Goal: Transaction & Acquisition: Purchase product/service

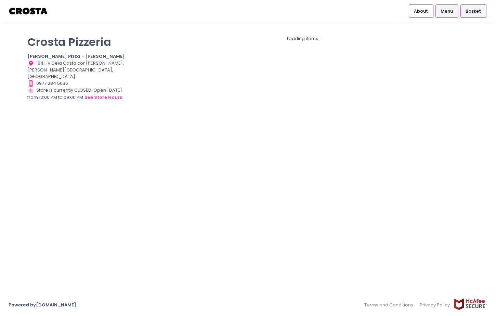
click at [470, 11] on span "Basket" at bounding box center [473, 11] width 15 height 7
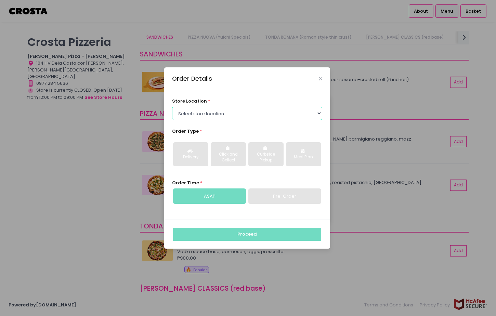
click at [315, 109] on select "Select store location [PERSON_NAME] Pizza - [PERSON_NAME] Pizza - [GEOGRAPHIC_D…" at bounding box center [247, 113] width 151 height 13
click at [322, 75] on div "Order Details" at bounding box center [247, 78] width 166 height 23
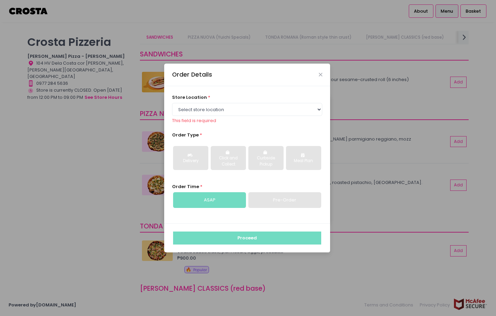
click at [323, 73] on div "Order Details" at bounding box center [247, 75] width 166 height 23
click at [321, 74] on icon "Close" at bounding box center [320, 74] width 3 height 5
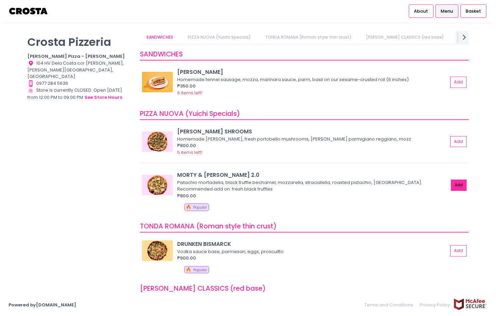
click at [455, 183] on button "Add" at bounding box center [459, 185] width 16 height 11
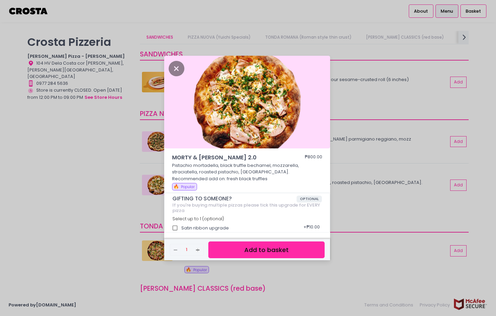
click at [270, 252] on button "Add to basket" at bounding box center [266, 250] width 116 height 17
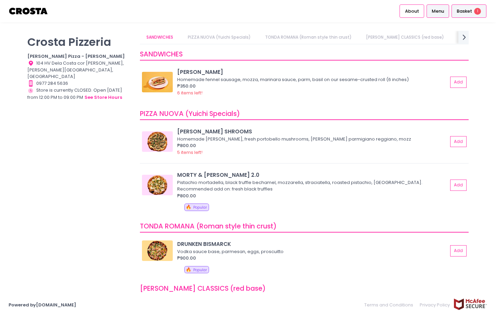
click at [464, 12] on span "Basket" at bounding box center [464, 11] width 15 height 7
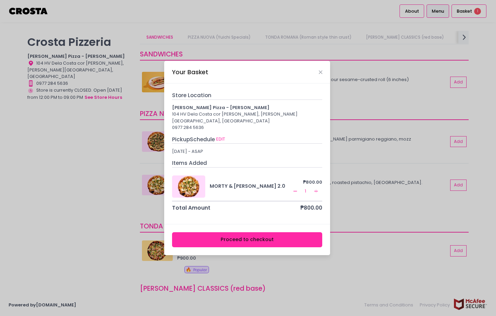
click at [261, 236] on button "Proceed to checkout" at bounding box center [247, 239] width 151 height 15
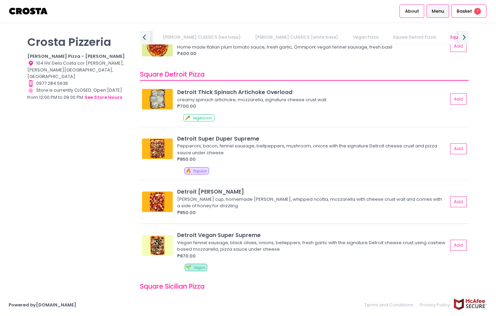
scroll to position [708, 0]
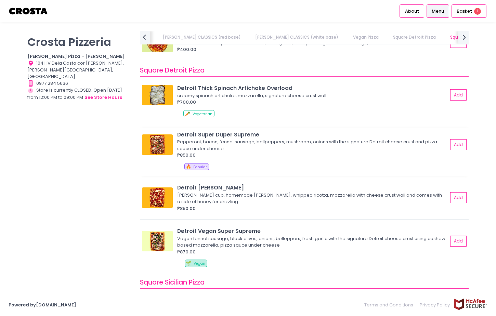
click at [165, 141] on img at bounding box center [157, 144] width 31 height 21
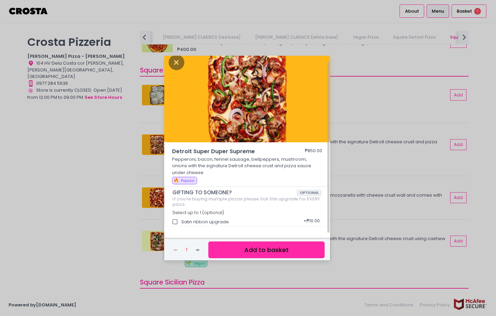
scroll to position [7, 0]
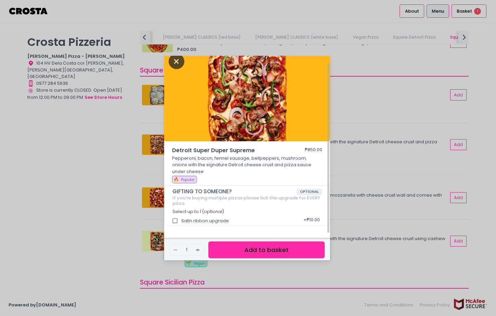
click at [176, 66] on icon "Close" at bounding box center [177, 61] width 16 height 15
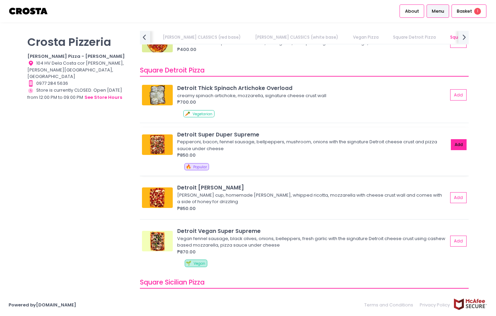
click at [454, 147] on button "Add" at bounding box center [459, 144] width 16 height 11
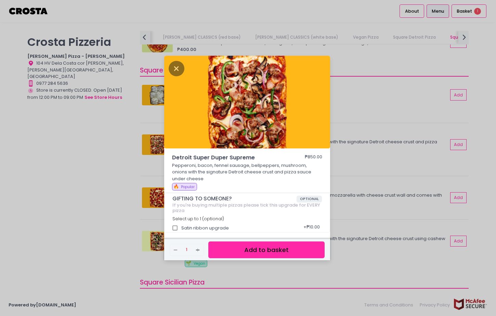
click at [284, 248] on button "Add to basket" at bounding box center [266, 250] width 116 height 17
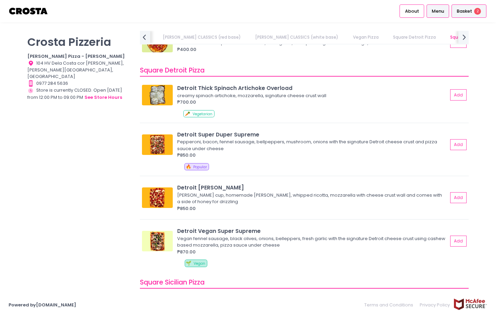
click at [463, 15] on div "Basket 2" at bounding box center [469, 10] width 35 height 13
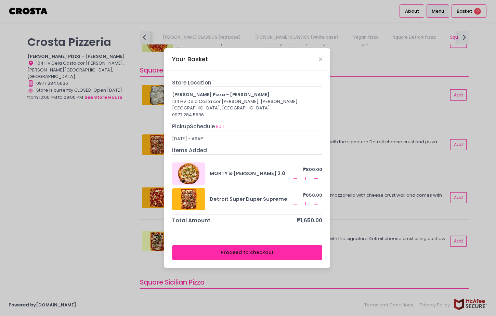
click at [297, 176] on icon "Remove Created with Sketch." at bounding box center [295, 178] width 5 height 5
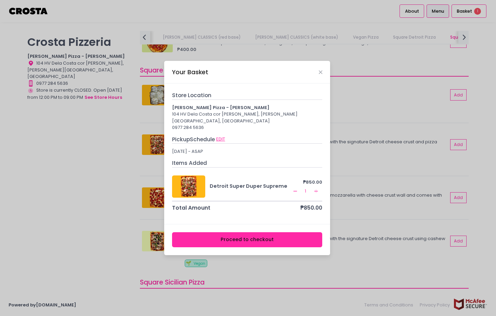
click at [226, 136] on button "EDIT" at bounding box center [221, 140] width 10 height 8
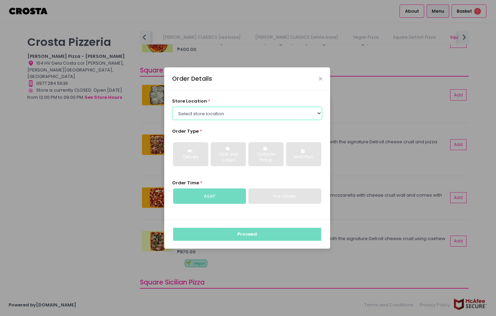
click at [245, 120] on select "Select store location Crosta Pizza - Salcedo Crosta Pizza - San Juan" at bounding box center [247, 113] width 151 height 13
select select "5fabb2e53664a8677beaeb89"
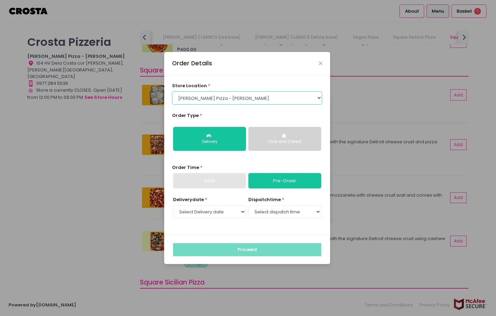
click at [273, 98] on select "Select store location Crosta Pizza - Salcedo Crosta Pizza - San Juan" at bounding box center [247, 97] width 151 height 13
click at [234, 209] on select "Select Delivery date Thursday, Sep 4th Friday, Sep 5th Saturday, Sep 6th" at bounding box center [209, 211] width 73 height 13
select select "2025-09-04"
click at [284, 214] on select "Select dispatch time 12:00 PM - 12:30 PM 12:30 PM - 01:00 PM 01:00 PM - 01:30 P…" at bounding box center [284, 211] width 73 height 13
click at [230, 214] on select "Select Delivery date Thursday, Sep 4th Friday, Sep 5th Saturday, Sep 6th" at bounding box center [209, 211] width 73 height 13
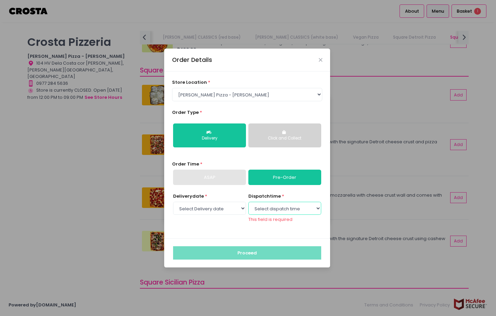
click at [273, 211] on select "Select dispatch time 12:00 PM - 12:30 PM 12:30 PM - 01:00 PM 01:00 PM - 01:30 P…" at bounding box center [284, 208] width 73 height 13
select select "14:00"
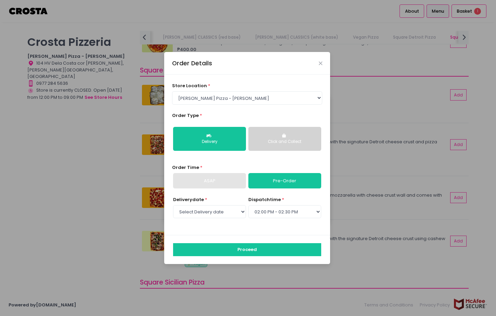
click at [228, 230] on div "store location * Select store location Crosta Pizza - Salcedo Crosta Pizza - Sa…" at bounding box center [247, 155] width 166 height 160
click at [258, 102] on select "Select store location Crosta Pizza - Salcedo Crosta Pizza - San Juan" at bounding box center [247, 97] width 151 height 13
click at [248, 249] on button "Proceed" at bounding box center [247, 249] width 148 height 13
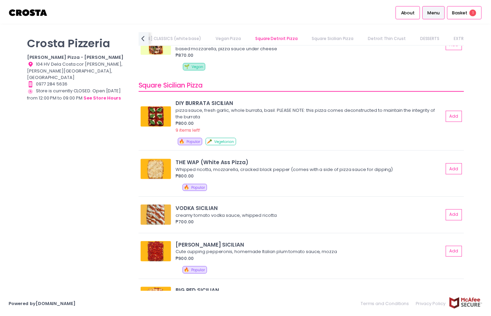
scroll to position [740, 0]
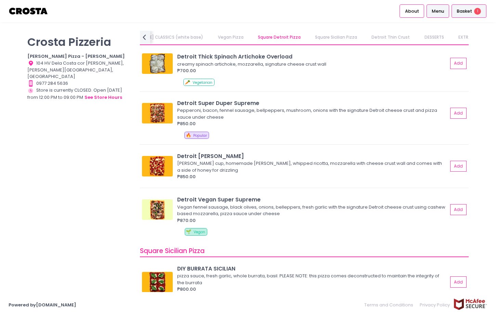
click at [469, 13] on span "Basket" at bounding box center [464, 11] width 15 height 7
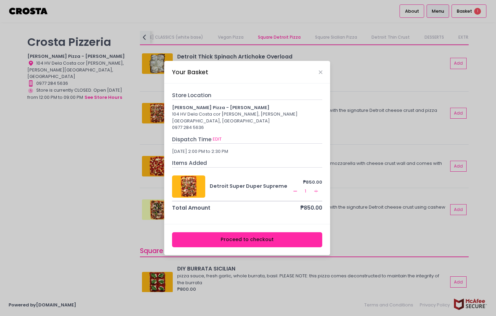
click at [190, 183] on div at bounding box center [189, 187] width 34 height 22
click at [222, 241] on button "Proceed to checkout" at bounding box center [247, 239] width 151 height 15
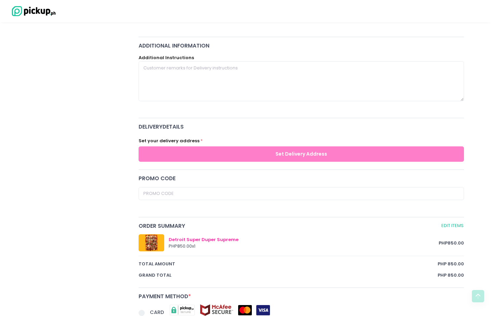
scroll to position [231, 0]
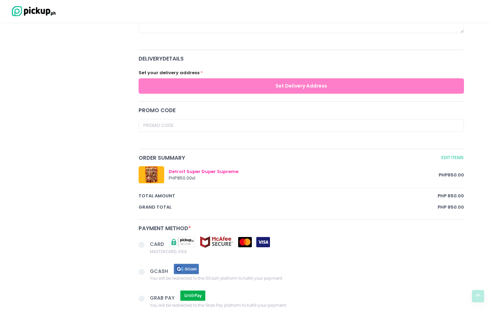
click at [221, 170] on div "Detroit Super Duper Supreme" at bounding box center [304, 171] width 270 height 7
click at [160, 174] on div at bounding box center [152, 174] width 26 height 17
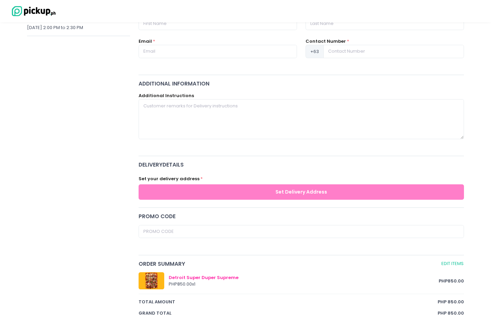
scroll to position [154, 0]
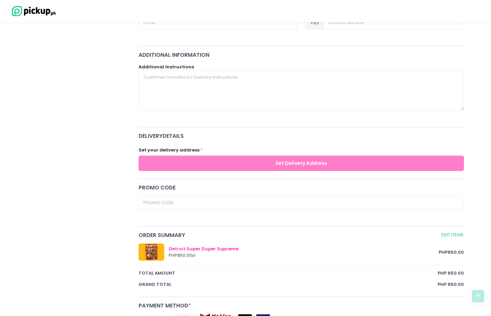
click at [227, 181] on div "You have 4 minutes and 46 seconds to complete the order before your session exp…" at bounding box center [301, 174] width 334 height 511
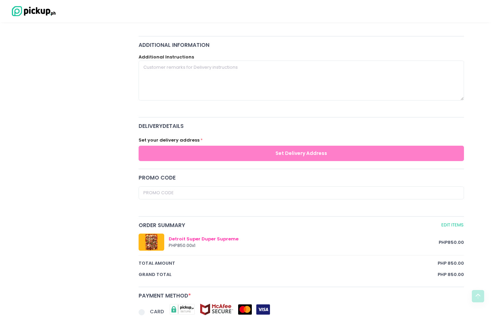
click at [271, 144] on div "Set your delivery address * Set Delivery Address" at bounding box center [301, 146] width 334 height 27
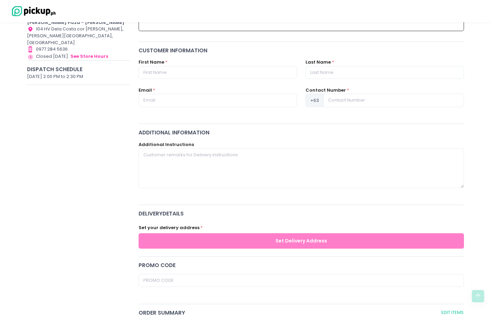
scroll to position [0, 0]
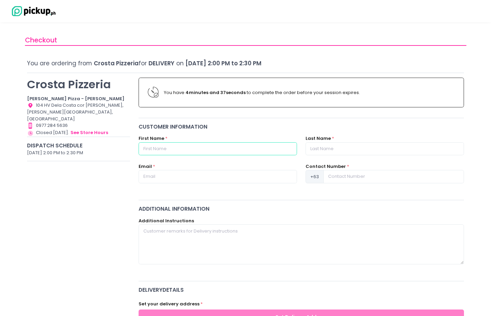
click at [216, 143] on input "text" at bounding box center [218, 148] width 158 height 13
type input "Isabel"
type input "[PERSON_NAME]"
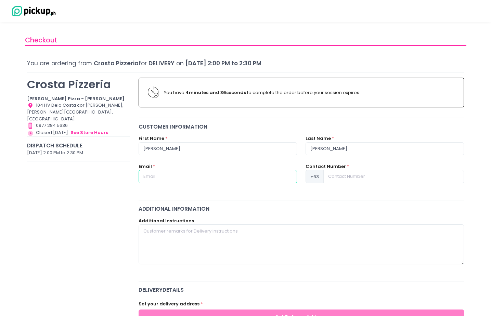
type input "[EMAIL_ADDRESS][DOMAIN_NAME]"
type input "09175806808"
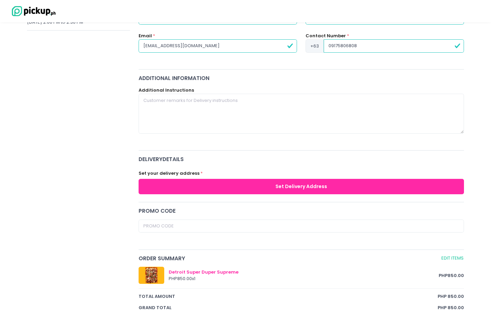
scroll to position [153, 0]
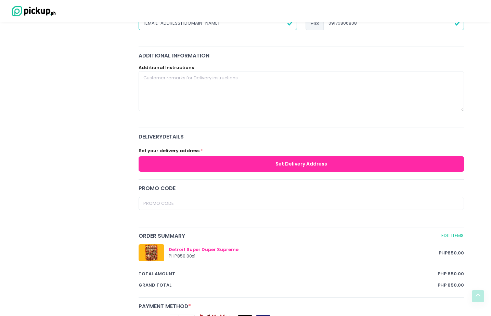
click at [275, 154] on div "Set your delivery address * Set Delivery Address" at bounding box center [301, 157] width 334 height 27
click at [279, 161] on button "Set Delivery Address" at bounding box center [302, 163] width 326 height 15
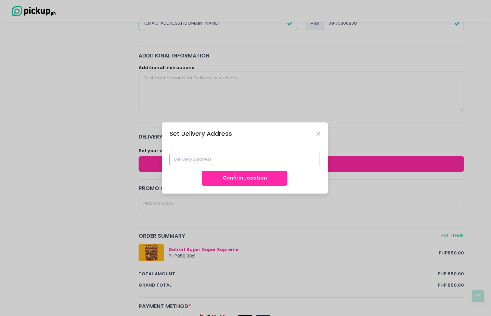
click at [245, 157] on input at bounding box center [244, 159] width 151 height 13
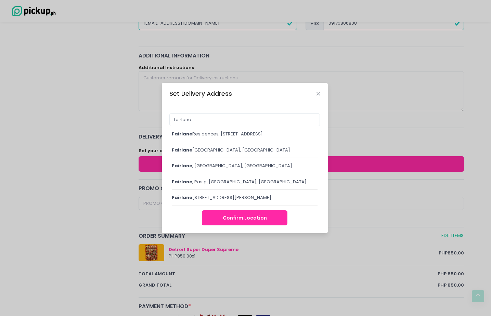
click at [211, 132] on div "fairlane Residences, West Capitol Drive, Pasig, Metro Manila, Philippines" at bounding box center [245, 134] width 146 height 7
type input "[GEOGRAPHIC_DATA], [STREET_ADDRESS]"
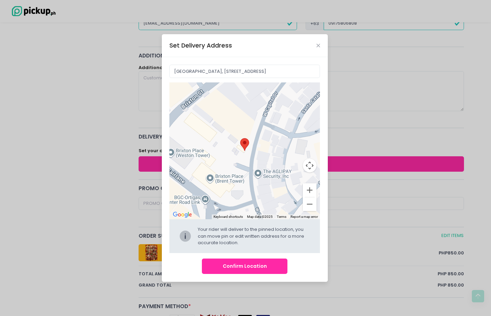
click at [241, 266] on button "Confirm Location" at bounding box center [245, 266] width 86 height 15
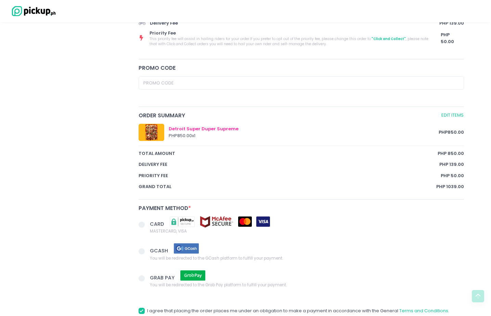
scroll to position [360, 0]
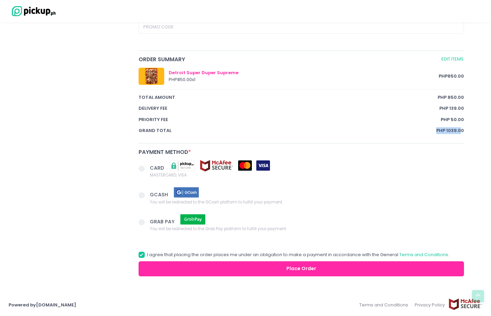
drag, startPoint x: 461, startPoint y: 130, endPoint x: 432, endPoint y: 130, distance: 28.4
click at [432, 130] on div "Grand total PHP 1039.00" at bounding box center [302, 130] width 326 height 7
click at [453, 129] on span "PHP 1039.00" at bounding box center [450, 130] width 28 height 7
click at [468, 125] on div "Detroit Super Duper Supreme PHP 850.00 x 1 PHP 850.00 total amount PHP 850.00 D…" at bounding box center [301, 100] width 334 height 75
drag, startPoint x: 469, startPoint y: 127, endPoint x: 425, endPoint y: 131, distance: 44.7
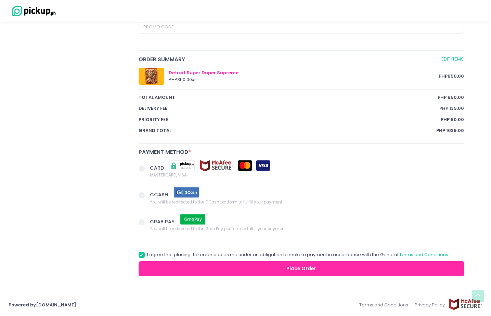
click at [152, 71] on div at bounding box center [152, 76] width 26 height 17
click at [210, 74] on div "Detroit Super Duper Supreme" at bounding box center [304, 72] width 270 height 7
click at [159, 72] on div at bounding box center [152, 76] width 26 height 17
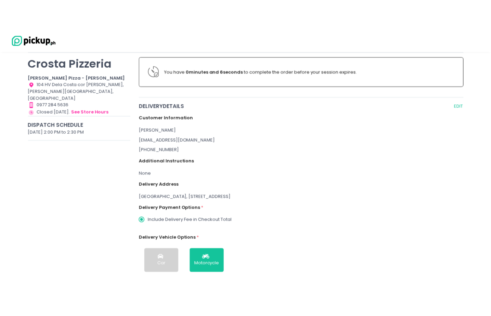
scroll to position [214, 0]
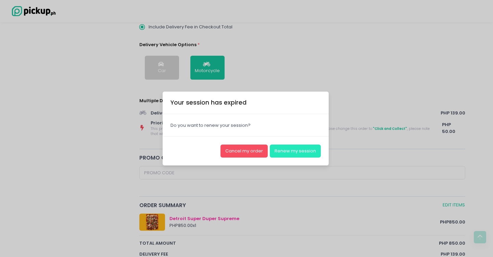
click at [290, 154] on button "Renew my session" at bounding box center [295, 151] width 51 height 13
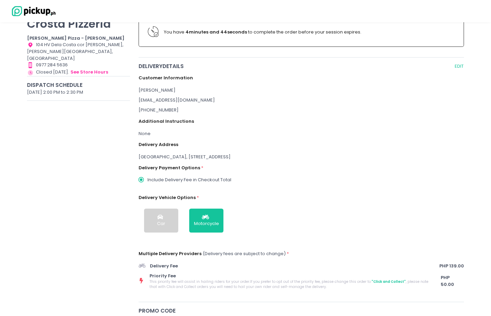
scroll to position [61, 0]
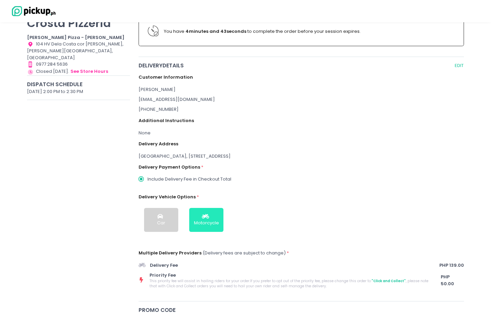
click at [214, 217] on button "Motorcycle" at bounding box center [206, 220] width 34 height 24
click at [172, 158] on div "[GEOGRAPHIC_DATA], [STREET_ADDRESS]" at bounding box center [302, 156] width 326 height 7
click at [463, 67] on button "EDIT" at bounding box center [459, 66] width 10 height 8
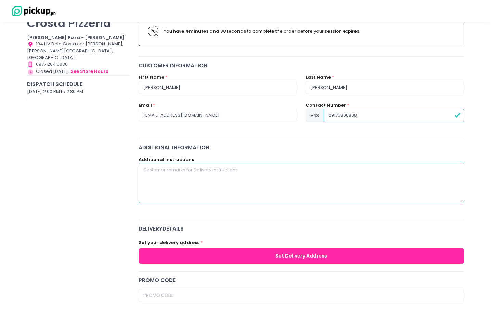
click at [203, 171] on textarea at bounding box center [302, 183] width 326 height 40
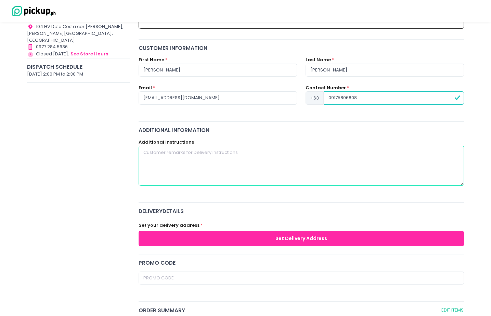
scroll to position [113, 0]
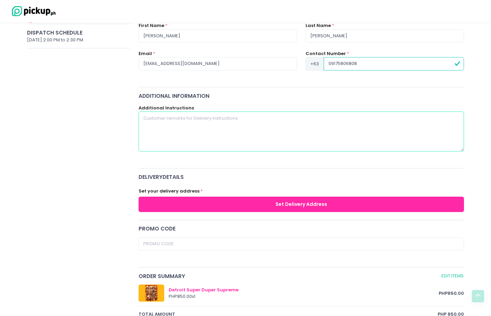
type textarea "u"
click at [305, 120] on textarea "Unit 511, Fairlane Residences, West Capitol Drive, Kapitolyo Pasig" at bounding box center [302, 132] width 326 height 40
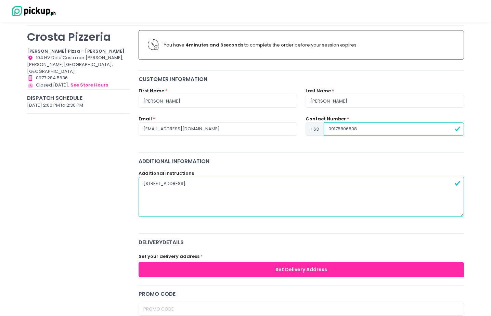
scroll to position [43, 0]
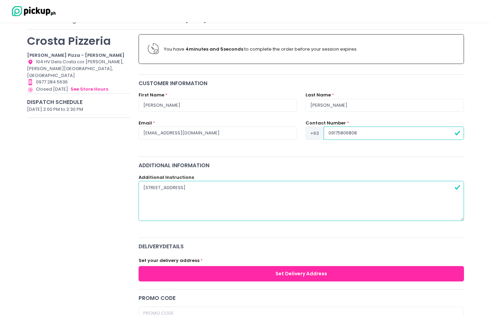
type textarea "Unit 511, Fairlane Residences, West Capitol Drive, Kapitolyo Pasig"
click at [233, 102] on input "Isabel" at bounding box center [218, 105] width 158 height 13
click at [279, 110] on input "Isabel" at bounding box center [218, 105] width 158 height 13
drag, startPoint x: 279, startPoint y: 109, endPoint x: 138, endPoint y: 104, distance: 141.4
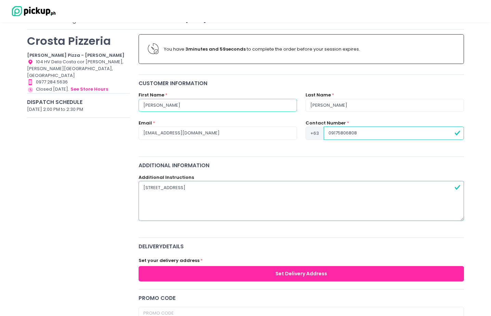
click at [138, 104] on div "First Name * Isabel" at bounding box center [217, 106] width 167 height 28
type input "Mic"
click at [349, 109] on input "[PERSON_NAME]" at bounding box center [385, 105] width 158 height 13
click at [312, 86] on div "Customer Information" at bounding box center [302, 83] width 326 height 8
click at [268, 87] on div "Customer Information First Name * Mic Last Name * Sanchez Email * isaysanchez@g…" at bounding box center [301, 115] width 334 height 73
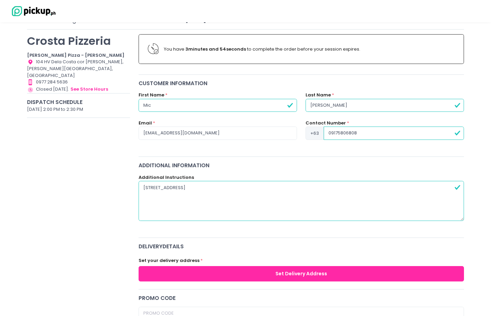
click at [251, 90] on div "Customer Information First Name * Mic Last Name * Sanchez Email * isaysanchez@g…" at bounding box center [301, 115] width 334 height 73
click at [360, 132] on input "09175806808" at bounding box center [394, 133] width 140 height 13
click at [280, 145] on div "Email * isaysanchez@gmail.com" at bounding box center [217, 134] width 167 height 28
click at [229, 128] on input "[EMAIL_ADDRESS][DOMAIN_NAME]" at bounding box center [218, 133] width 158 height 13
click at [245, 115] on div "First Name * Mic" at bounding box center [217, 106] width 167 height 28
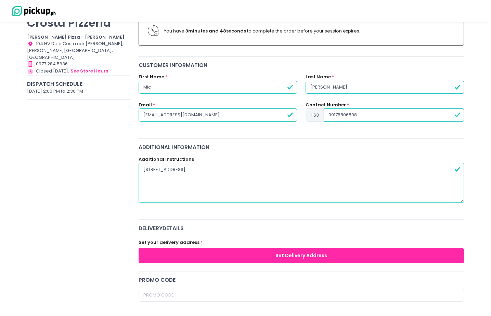
scroll to position [96, 0]
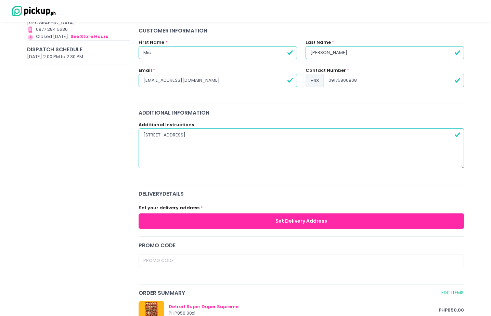
click at [248, 161] on textarea "Unit 511, Fairlane Residences, West Capitol Drive, Kapitolyo Pasig" at bounding box center [302, 148] width 326 height 40
click at [319, 140] on textarea "Unit 511, Fairlane Residences, West Capitol Drive, Kapitolyo Pasig" at bounding box center [302, 148] width 326 height 40
type textarea "Unit 511, Fairlane Residences, West Capitol Drive, Kapitolyo Pasig *Please leav…"
click at [305, 183] on div "You have 3 minutes and 34 seconds to complete the order before your session exp…" at bounding box center [301, 232] width 334 height 511
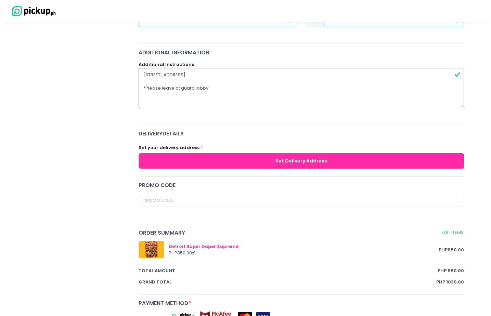
scroll to position [157, 0]
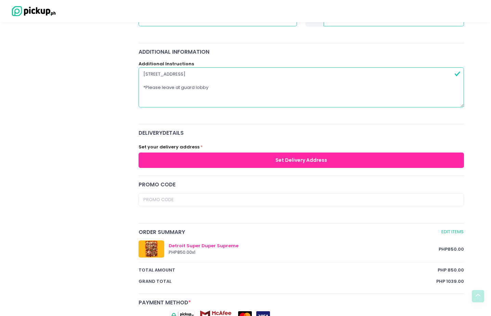
click at [280, 162] on button "Set Delivery Address" at bounding box center [302, 160] width 326 height 15
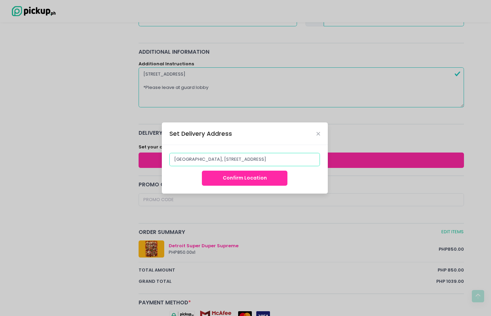
click at [249, 159] on input "[GEOGRAPHIC_DATA], [STREET_ADDRESS]" at bounding box center [244, 159] width 151 height 13
click at [313, 158] on input "[GEOGRAPHIC_DATA], [STREET_ADDRESS]" at bounding box center [244, 159] width 151 height 13
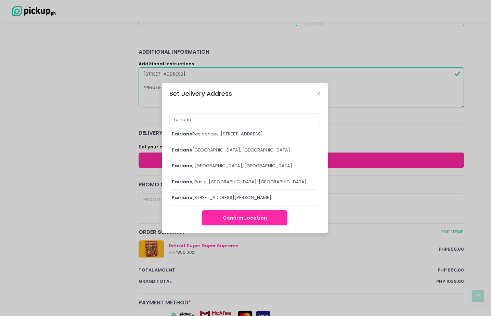
click at [185, 131] on span "fairlane" at bounding box center [182, 134] width 21 height 7
type input "[GEOGRAPHIC_DATA], [STREET_ADDRESS]"
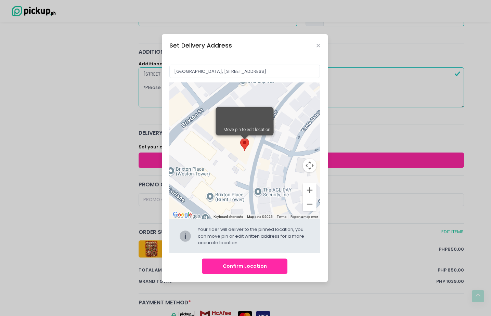
click at [242, 268] on button "Confirm Location" at bounding box center [245, 266] width 86 height 15
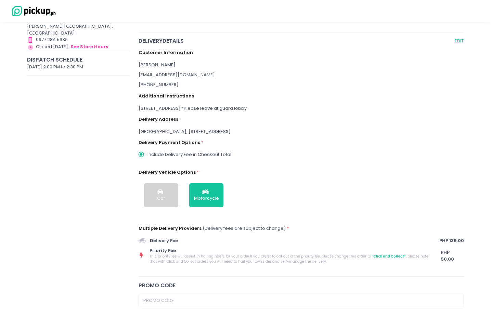
scroll to position [79, 0]
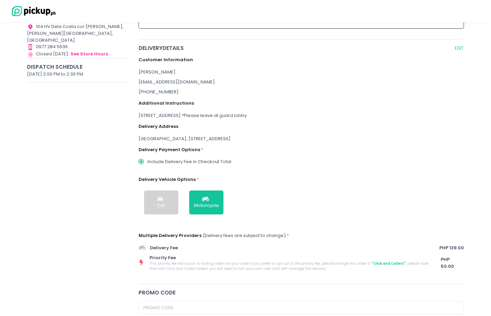
click at [301, 115] on div "Unit 511, Fairlane Residences, West Capitol Drive, Kapitolyo Pasig *Please leav…" at bounding box center [302, 115] width 326 height 7
click at [295, 119] on div "Customer Information Mic Sanchez isaysanchez@gmail.com +6309175806808 Additiona…" at bounding box center [302, 161] width 326 height 219
click at [283, 113] on div "Unit 511, Fairlane Residences, West Capitol Drive, Kapitolyo Pasig *Please leav…" at bounding box center [302, 115] width 326 height 7
click at [282, 113] on div "Unit 511, Fairlane Residences, West Capitol Drive, Kapitolyo Pasig *Please leav…" at bounding box center [302, 115] width 326 height 7
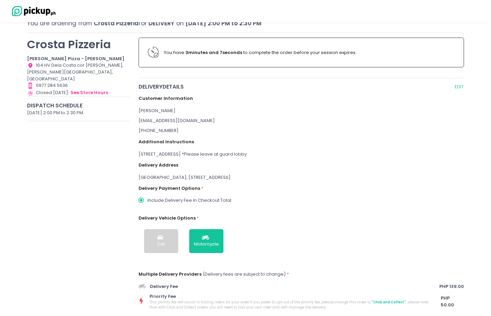
scroll to position [27, 0]
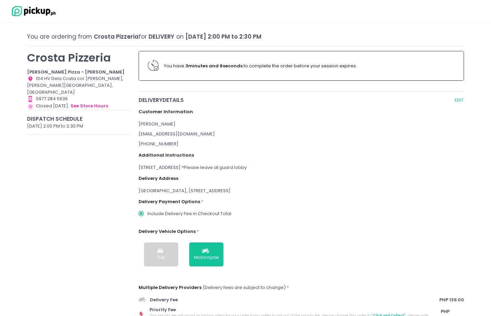
click at [281, 167] on div "Unit 511, Fairlane Residences, West Capitol Drive, Kapitolyo Pasig *Please leav…" at bounding box center [302, 167] width 326 height 7
click at [333, 170] on div "Unit 511, Fairlane Residences, West Capitol Drive, Kapitolyo Pasig *Please leav…" at bounding box center [302, 167] width 326 height 7
click at [458, 99] on button "EDIT" at bounding box center [459, 100] width 10 height 8
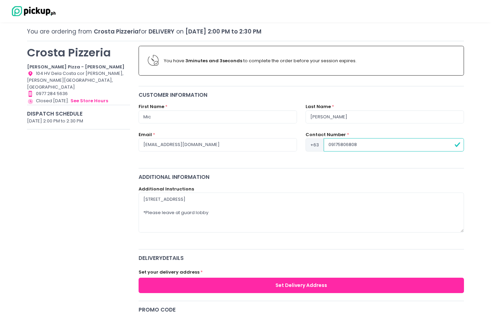
scroll to position [38, 0]
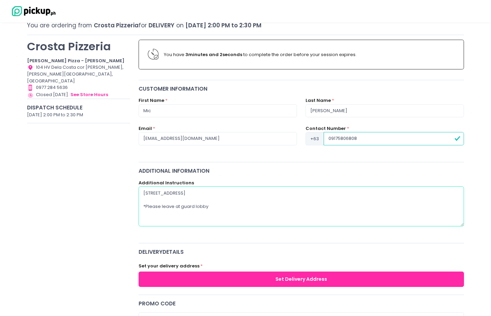
click at [240, 197] on textarea "Unit 511, Fairlane Residences, West Capitol Drive, Kapitolyo Pasig *Please leav…" at bounding box center [302, 207] width 326 height 40
drag, startPoint x: 206, startPoint y: 208, endPoint x: 209, endPoint y: 210, distance: 3.8
click at [206, 208] on textarea "Unit 511, Fairlane Residences, West Capitol Drive, Kapitolyo Pasig *Please leav…" at bounding box center [302, 207] width 326 height 40
drag, startPoint x: 216, startPoint y: 208, endPoint x: 138, endPoint y: 209, distance: 78.7
click at [138, 209] on div "Additional Instructions Unit 511, Fairlane Residences, West Capitol Drive, Kapi…" at bounding box center [301, 207] width 334 height 55
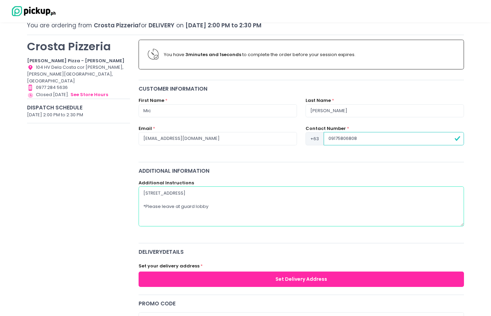
click at [147, 206] on textarea "Unit 511, Fairlane Residences, West Capitol Drive, Kapitolyo Pasig *Please leav…" at bounding box center [302, 207] width 326 height 40
click at [145, 207] on textarea "Unit 511, Fairlane Residences, West Capitol Drive, Kapitolyo Pasig *Please leav…" at bounding box center [302, 207] width 326 height 40
click at [217, 206] on textarea "Unit 511, Fairlane Residences, West Capitol Drive, Kapitolyo Pasig (Note: Pleas…" at bounding box center [302, 207] width 326 height 40
click at [187, 206] on textarea "Unit 511, Fairlane Residences, West Capitol Drive, Kapitolyo Pasig (Note: Pleas…" at bounding box center [302, 207] width 326 height 40
drag, startPoint x: 250, startPoint y: 215, endPoint x: 254, endPoint y: 210, distance: 5.3
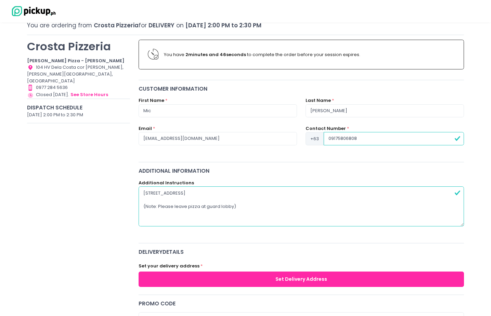
click at [250, 215] on textarea "Unit 511, Fairlane Residences, West Capitol Drive, Kapitolyo Pasig (Note: Pleas…" at bounding box center [302, 207] width 326 height 40
click at [254, 210] on textarea "Unit 511, Fairlane Residences, West Capitol Drive, Kapitolyo Pasig (Note: Pleas…" at bounding box center [302, 207] width 326 height 40
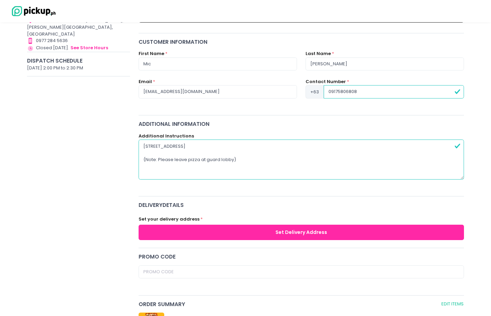
scroll to position [92, 0]
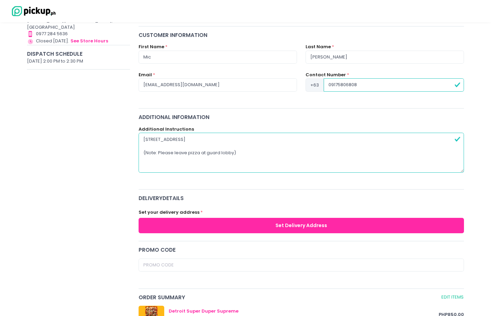
click at [231, 153] on textarea "Unit 511, Fairlane Residences, West Capitol Drive, Kapitolyo Pasig (Note: Pleas…" at bounding box center [302, 153] width 326 height 40
click at [254, 161] on textarea "Unit 511, Fairlane Residences, West Capitol Drive, Kapitolyo Pasig (Note: Pleas…" at bounding box center [302, 153] width 326 height 40
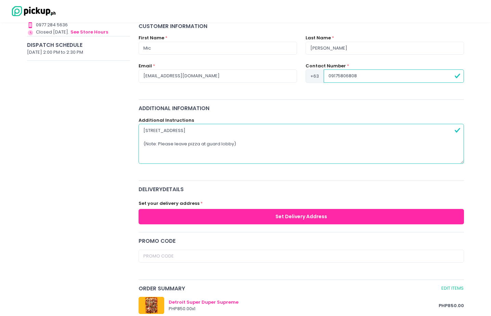
scroll to position [104, 0]
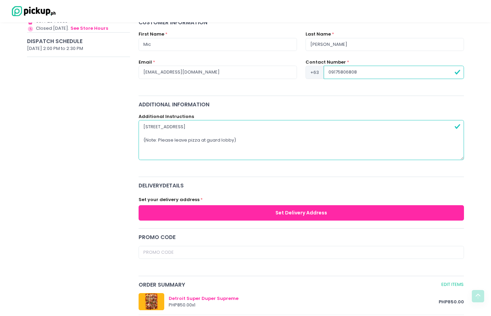
type textarea "Unit 511, Fairlane Residences, West Capitol Drive, Kapitolyo Pasig (Note: Pleas…"
click at [267, 218] on button "Set Delivery Address" at bounding box center [302, 212] width 326 height 15
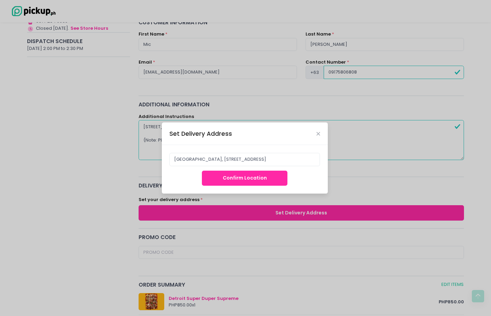
click at [240, 180] on button "Confirm Location" at bounding box center [245, 178] width 86 height 15
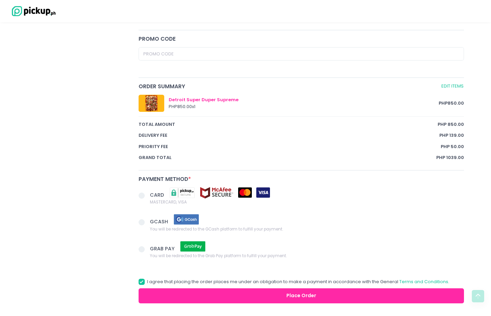
scroll to position [360, 0]
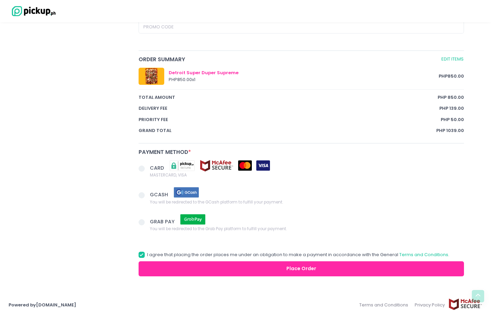
click at [142, 196] on span at bounding box center [142, 195] width 6 height 6
click at [147, 196] on input "GCASH You will be redirected to the GCash platform to fulfill your payment." at bounding box center [149, 194] width 4 height 4
click at [293, 273] on button "Place Order" at bounding box center [302, 268] width 326 height 15
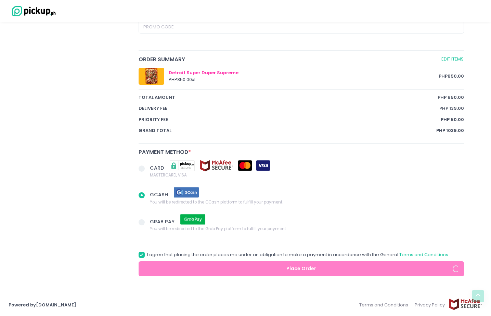
radio input "true"
click at [144, 221] on span at bounding box center [142, 222] width 6 height 6
click at [147, 221] on input "GRAB PAY You will be redirected to the Grab Pay platform to fulfill your paymen…" at bounding box center [149, 221] width 4 height 4
radio input "true"
click at [141, 197] on span at bounding box center [142, 195] width 6 height 6
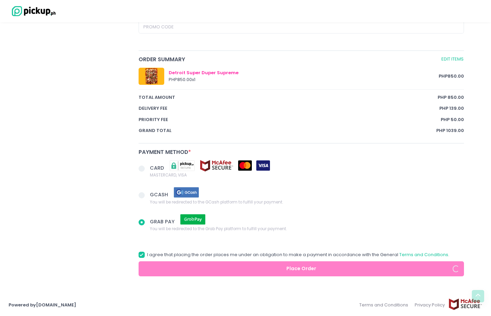
click at [147, 196] on input "GCASH You will be redirected to the GCash platform to fulfill your payment." at bounding box center [149, 194] width 4 height 4
radio input "true"
click at [139, 257] on span at bounding box center [142, 255] width 6 height 6
click at [147, 256] on input "I agree that placing the order places me under an obligation to make a payment …" at bounding box center [149, 254] width 4 height 4
checkbox input "false"
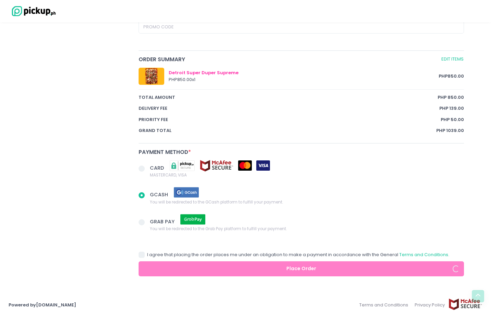
radio input "true"
click at [139, 255] on span at bounding box center [142, 255] width 6 height 6
click at [147, 255] on input "I agree that placing the order places me under an obligation to make a payment …" at bounding box center [149, 254] width 4 height 4
checkbox input "true"
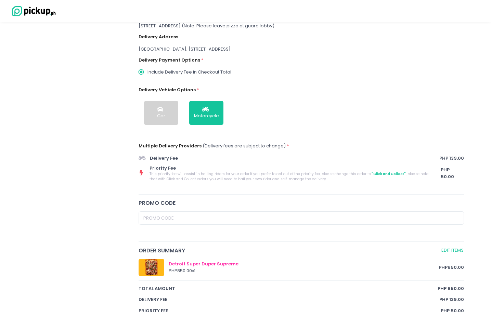
scroll to position [335, 0]
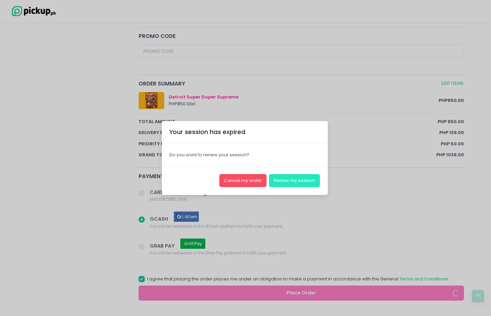
click at [296, 182] on button "Renew my session" at bounding box center [294, 180] width 51 height 13
radio input "true"
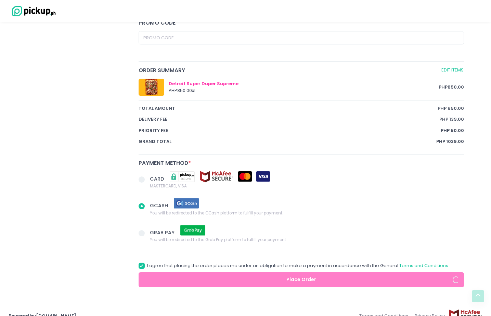
scroll to position [353, 0]
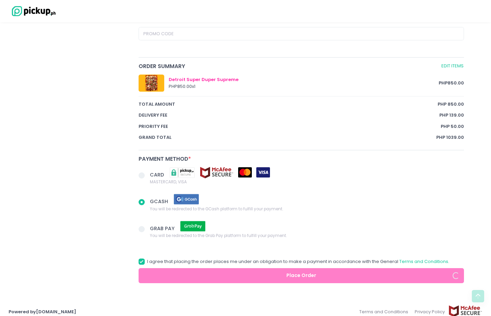
click at [257, 225] on span "GRAB PAY" at bounding box center [218, 226] width 137 height 12
click at [152, 226] on input "GRAB PAY You will be redirected to the Grab Pay platform to fulfill your paymen…" at bounding box center [149, 228] width 4 height 4
radio input "true"
click at [139, 199] on span at bounding box center [145, 203] width 12 height 10
click at [147, 199] on input "GCASH You will be redirected to the GCash platform to fulfill your payment." at bounding box center [149, 201] width 4 height 4
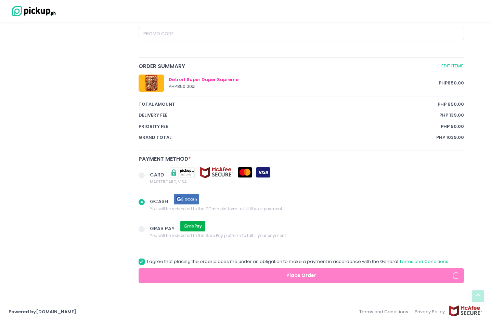
radio input "true"
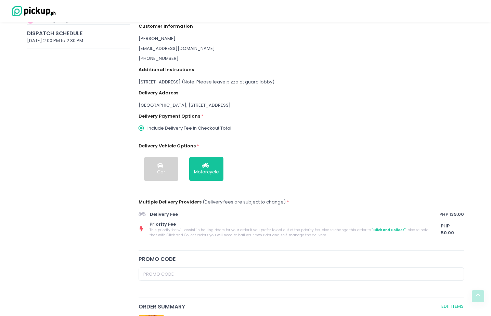
scroll to position [0, 0]
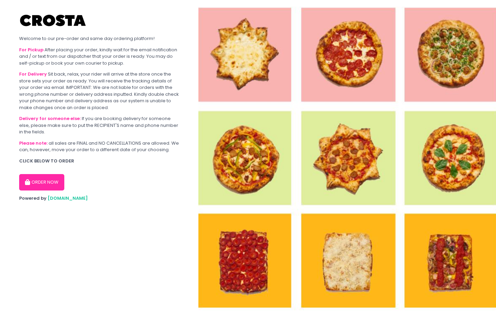
click at [61, 174] on button "ORDER NOW" at bounding box center [41, 182] width 45 height 16
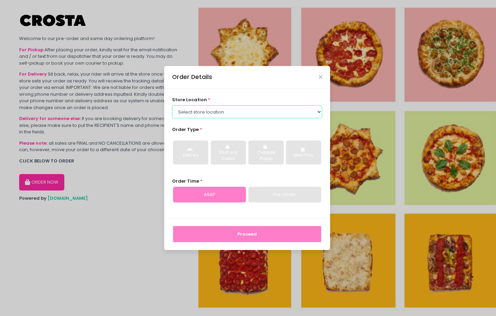
click at [264, 111] on select "Select store location Crosta Pizza - Salcedo Crosta Pizza - San Juan" at bounding box center [247, 111] width 151 height 13
select select "65090bae48156caed44a5eb4"
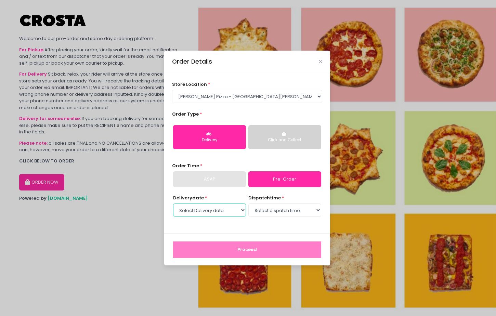
click at [223, 216] on select "Select Delivery date Thursday, Sep 4th Friday, Sep 5th Saturday, Sep 6th Sunday…" at bounding box center [209, 210] width 73 height 13
select select "2025-09-04"
click at [292, 214] on select "Select dispatch time 12:00 PM - 12:30 PM 12:30 PM - 01:00 PM 01:00 PM - 01:30 P…" at bounding box center [284, 210] width 73 height 13
select select "14:00"
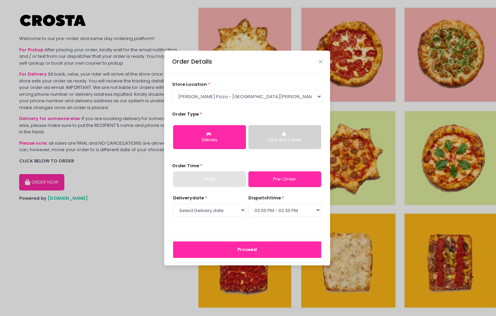
click at [268, 250] on button "Proceed" at bounding box center [247, 250] width 148 height 16
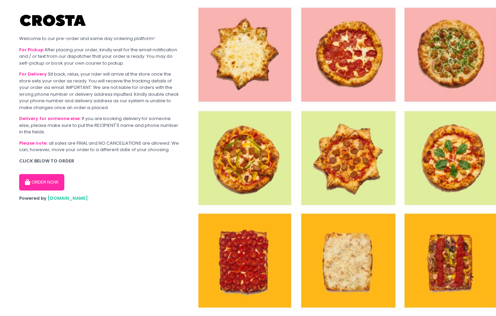
click at [57, 180] on button "ORDER NOW" at bounding box center [41, 182] width 45 height 16
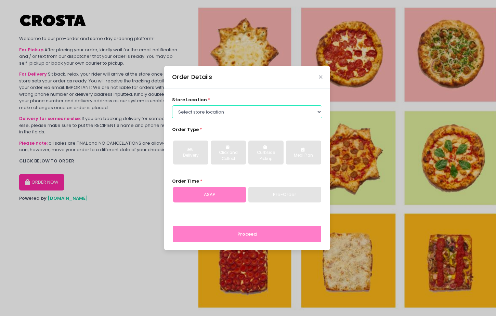
click at [251, 108] on select "Select store location [PERSON_NAME] Pizza - [PERSON_NAME] Pizza - [GEOGRAPHIC_D…" at bounding box center [247, 111] width 151 height 13
click at [227, 108] on select "Select store location Crosta Pizza - Salcedo Crosta Pizza - San Juan" at bounding box center [247, 111] width 151 height 13
select select "65090bae48156caed44a5eb4"
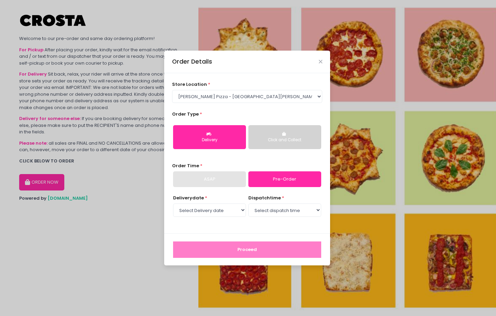
click at [216, 200] on div "Delivery date * Select Delivery date Thursday, Sep 4th Friday, Sep 5th Saturday…" at bounding box center [209, 206] width 73 height 23
click at [221, 210] on select "Select Delivery date Thursday, Sep 4th Friday, Sep 5th Saturday, Sep 6th Sunday…" at bounding box center [209, 210] width 73 height 13
select select "2025-09-04"
click at [273, 213] on select "Select dispatch time 12:00 PM - 12:30 PM 12:30 PM - 01:00 PM 01:00 PM - 01:30 P…" at bounding box center [284, 210] width 73 height 13
select select "14:00"
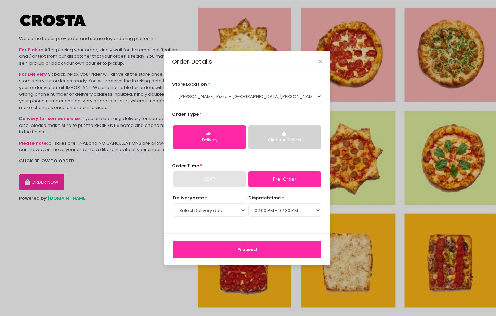
click at [252, 255] on button "Proceed" at bounding box center [247, 250] width 148 height 16
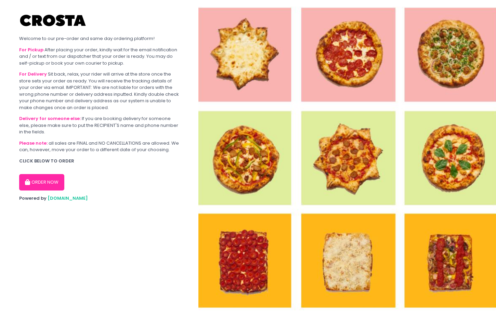
click at [50, 183] on button "ORDER NOW" at bounding box center [41, 182] width 45 height 16
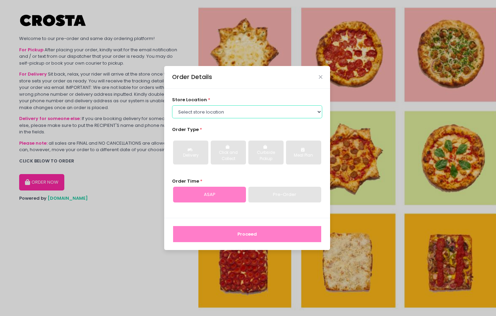
click at [290, 113] on select "Select store location [PERSON_NAME] Pizza - [PERSON_NAME] Pizza - [GEOGRAPHIC_D…" at bounding box center [247, 111] width 151 height 13
select select "5fabb2e53664a8677beaeb89"
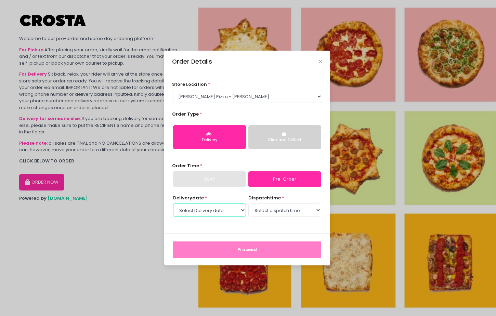
click at [236, 209] on select "Select Delivery date Thursday, Sep 4th Friday, Sep 5th Saturday, Sep 6th" at bounding box center [209, 210] width 73 height 13
select select "[DATE]"
click at [280, 212] on select "Select dispatch time 12:00 PM - 12:30 PM 12:30 PM - 01:00 PM 01:00 PM - 01:30 P…" at bounding box center [284, 210] width 73 height 13
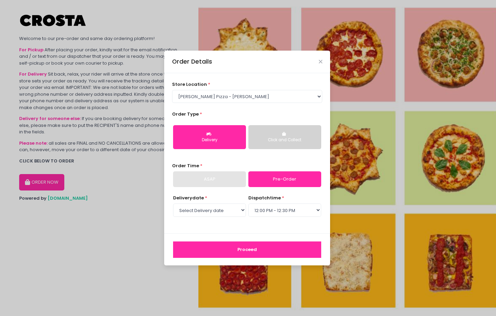
click at [274, 200] on span "dispatch time" at bounding box center [264, 198] width 33 height 7
click at [274, 207] on select "Select dispatch time 12:00 PM - 12:30 PM 12:30 PM - 01:00 PM 01:00 PM - 01:30 P…" at bounding box center [284, 210] width 73 height 13
select select "14:00"
click at [249, 254] on button "Proceed" at bounding box center [247, 250] width 148 height 16
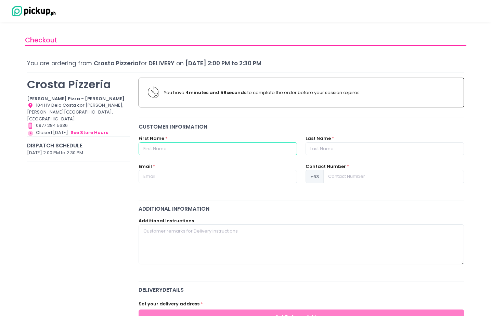
click at [254, 152] on input "text" at bounding box center [218, 148] width 158 height 13
type input "Mic"
click at [349, 149] on input "text" at bounding box center [385, 148] width 158 height 13
type input "[PERSON_NAME]"
type input "[EMAIL_ADDRESS][DOMAIN_NAME]"
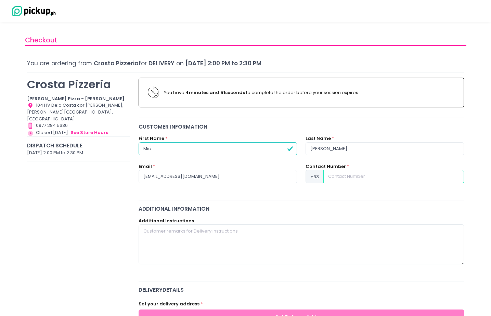
type input "09175806808"
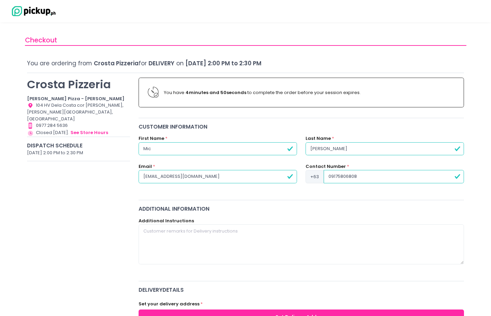
click at [337, 192] on div "Customer Information First Name * Mic Last Name * Sanchez Email * isaysanchez@g…" at bounding box center [301, 159] width 334 height 73
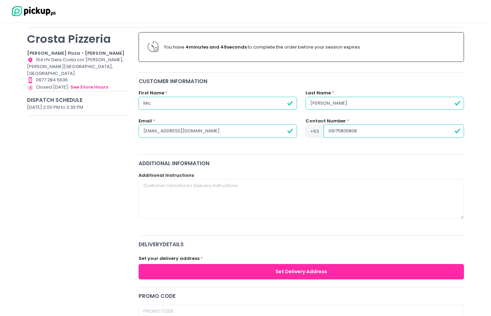
scroll to position [129, 0]
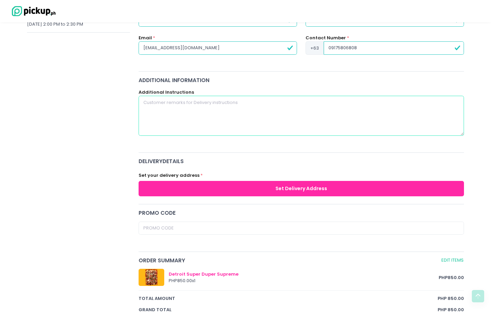
click at [229, 120] on textarea at bounding box center [302, 116] width 326 height 40
click at [255, 134] on textarea "Unit 511, Fairlane Residences, West Capitol Drive, Kapitolyo, Pasig (Note: Plea…" at bounding box center [302, 116] width 326 height 40
click at [370, 102] on textarea "[STREET_ADDRESS] (Note: Please leave pizza at guard lobby)" at bounding box center [302, 116] width 326 height 40
drag, startPoint x: 391, startPoint y: 104, endPoint x: 405, endPoint y: 105, distance: 14.1
click at [391, 104] on textarea "[STREET_ADDRESS] (Note: Please leave pizza at guard lobby)" at bounding box center [302, 116] width 326 height 40
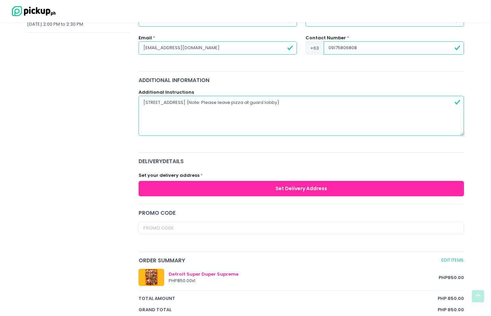
click at [405, 105] on textarea "[STREET_ADDRESS] (Note: Please leave pizza at guard lobby)" at bounding box center [302, 116] width 326 height 40
drag, startPoint x: 212, startPoint y: 116, endPoint x: 201, endPoint y: 115, distance: 10.6
click at [211, 116] on textarea "[STREET_ADDRESS] (Note: Please leave pizza at guard lobby)" at bounding box center [302, 116] width 326 height 40
click at [186, 112] on textarea "[STREET_ADDRESS] (Note: Please leave pizza at guard lobby)" at bounding box center [302, 116] width 326 height 40
click at [208, 112] on textarea "[STREET_ADDRESS] (Note: Please leave pizza at guard lobby)" at bounding box center [302, 116] width 326 height 40
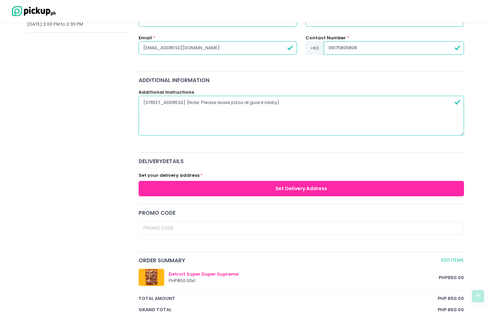
drag, startPoint x: 179, startPoint y: 108, endPoint x: 184, endPoint y: 110, distance: 5.3
click at [179, 108] on textarea "[STREET_ADDRESS] (Note: Please leave pizza at guard lobby)" at bounding box center [302, 116] width 326 height 40
drag, startPoint x: 220, startPoint y: 106, endPoint x: 231, endPoint y: 106, distance: 11.6
click at [220, 106] on textarea "[STREET_ADDRESS] (Note: Please leave pizza at guard lobby)" at bounding box center [302, 116] width 326 height 40
click at [245, 106] on textarea "[STREET_ADDRESS] (Note: Please leave pizza at guard lobby)" at bounding box center [302, 116] width 326 height 40
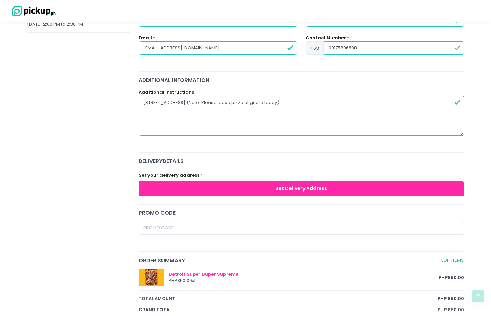
click at [271, 107] on textarea "[STREET_ADDRESS] (Note: Please leave pizza at guard lobby)" at bounding box center [302, 116] width 326 height 40
drag, startPoint x: 342, startPoint y: 111, endPoint x: 376, endPoint y: 108, distance: 34.7
click at [342, 111] on textarea "[STREET_ADDRESS] (Note: Please leave pizza at guard lobby)" at bounding box center [302, 116] width 326 height 40
click at [393, 106] on textarea "[STREET_ADDRESS] (Note: Please leave pizza at guard lobby)" at bounding box center [302, 116] width 326 height 40
click at [356, 123] on textarea "[STREET_ADDRESS] (Note: Please leave pizza at guard lobby)" at bounding box center [302, 116] width 326 height 40
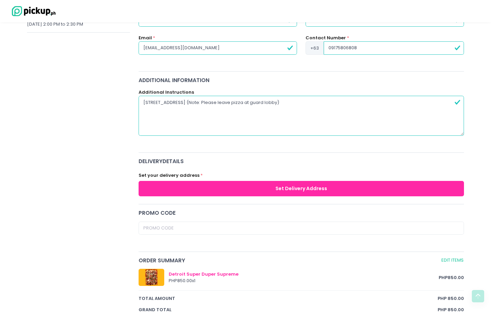
type textarea "[STREET_ADDRESS] (Note: Please leave pizza at guard lobby)"
click at [252, 144] on div "Additional Information Additional Instructions Unit 511, Fairlane Residences, W…" at bounding box center [301, 112] width 334 height 72
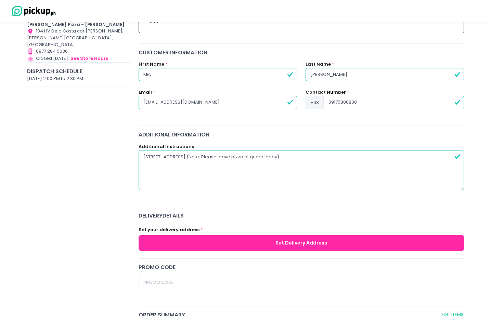
scroll to position [150, 0]
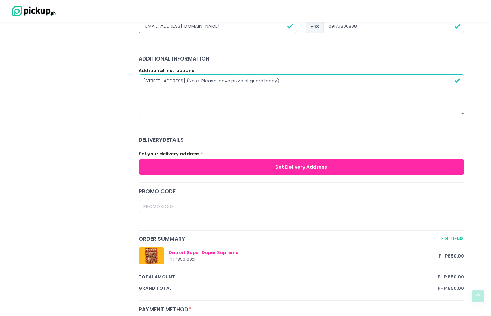
click at [286, 168] on button "Set Delivery Address" at bounding box center [302, 166] width 326 height 15
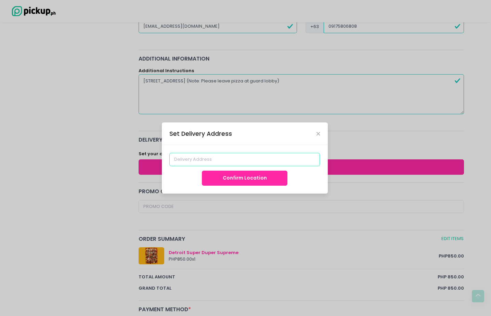
click at [217, 156] on input at bounding box center [244, 159] width 151 height 13
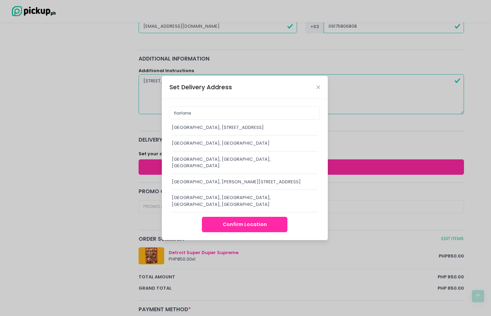
click at [198, 131] on div "[GEOGRAPHIC_DATA], [STREET_ADDRESS]" at bounding box center [245, 127] width 146 height 7
type input "[GEOGRAPHIC_DATA], [STREET_ADDRESS]"
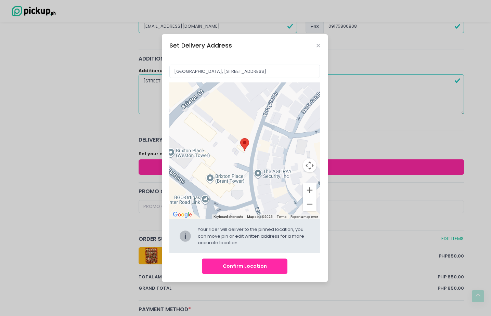
click at [249, 261] on button "Confirm Location" at bounding box center [245, 266] width 86 height 15
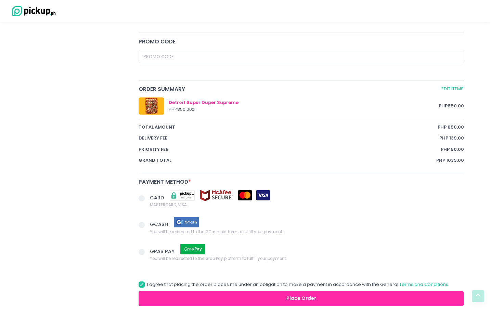
scroll to position [360, 0]
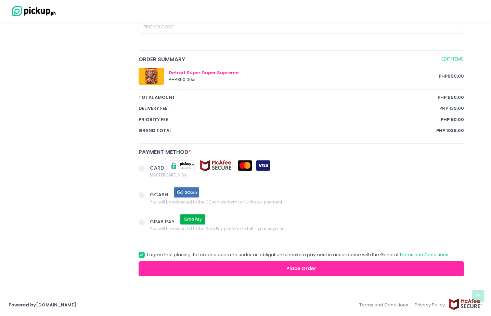
click at [142, 195] on span at bounding box center [142, 195] width 6 height 6
click at [147, 195] on input "GCASH You will be redirected to the GCash platform to fulfill your payment." at bounding box center [149, 194] width 4 height 4
radio input "true"
click at [142, 254] on span at bounding box center [142, 255] width 6 height 6
click at [147, 254] on input "I agree that placing the order places me under an obligation to make a payment …" at bounding box center [149, 254] width 4 height 4
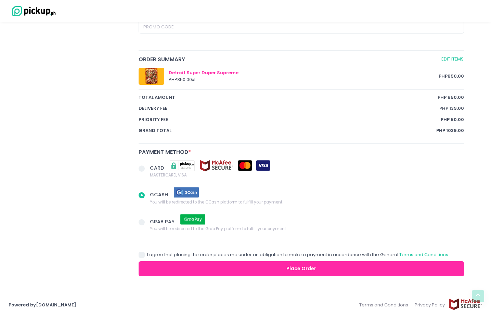
checkbox input "false"
radio input "true"
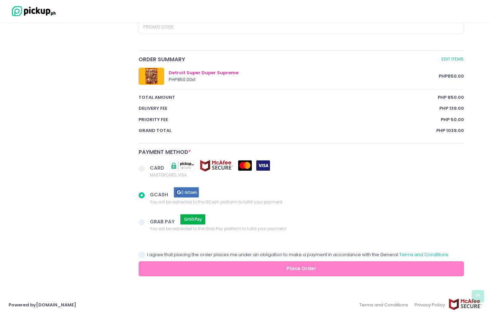
click at [145, 255] on label "I agree that placing the order places me under an obligation to make a payment …" at bounding box center [294, 255] width 311 height 7
click at [147, 255] on input "I agree that placing the order places me under an obligation to make a payment …" at bounding box center [149, 254] width 4 height 4
checkbox input "true"
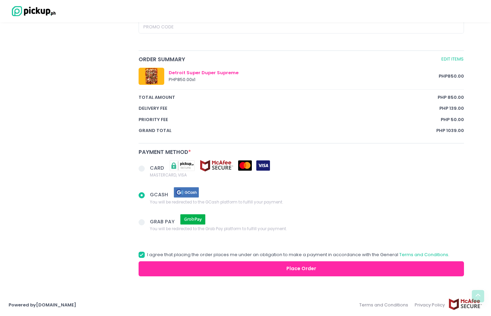
click at [313, 266] on button "Place Order" at bounding box center [302, 268] width 326 height 15
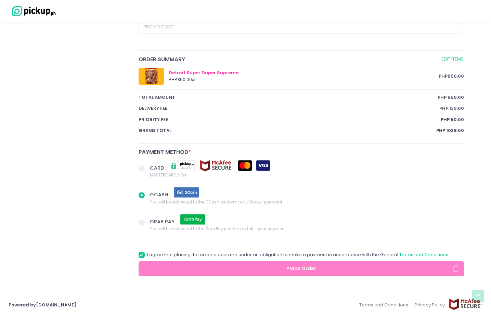
radio input "true"
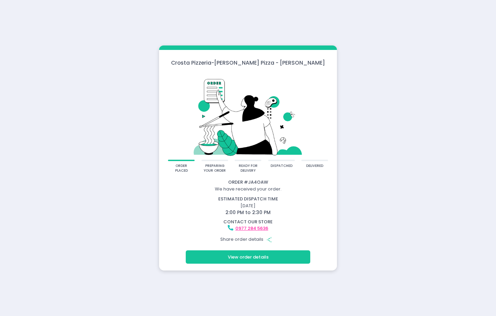
click at [269, 239] on icon "Share Created with Sketch." at bounding box center [269, 240] width 6 height 6
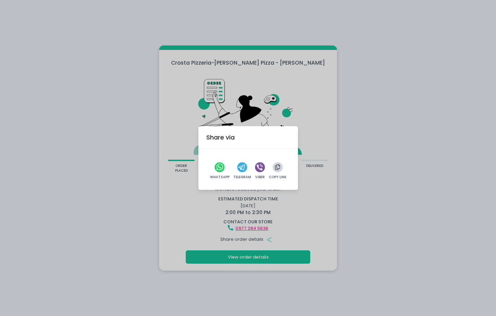
click at [280, 168] on button "button" at bounding box center [278, 167] width 10 height 10
click at [448, 155] on div "Share via WhatsApp Telegram Viber Copy Link" at bounding box center [248, 158] width 496 height 316
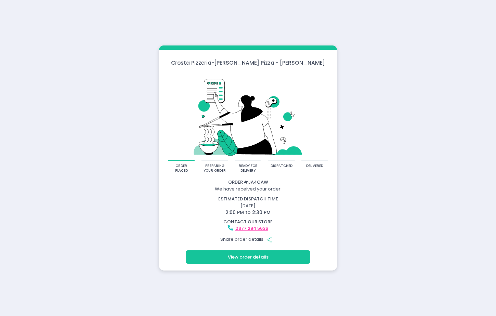
click at [302, 254] on button "View order details" at bounding box center [248, 256] width 125 height 13
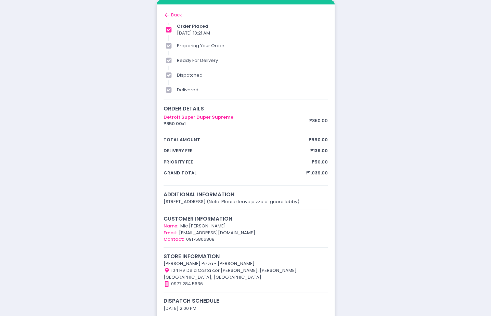
click at [394, 94] on div "order placed preparing your order ready for delivery dispatched delivered Order…" at bounding box center [245, 177] width 491 height 354
